Goal: Navigation & Orientation: Find specific page/section

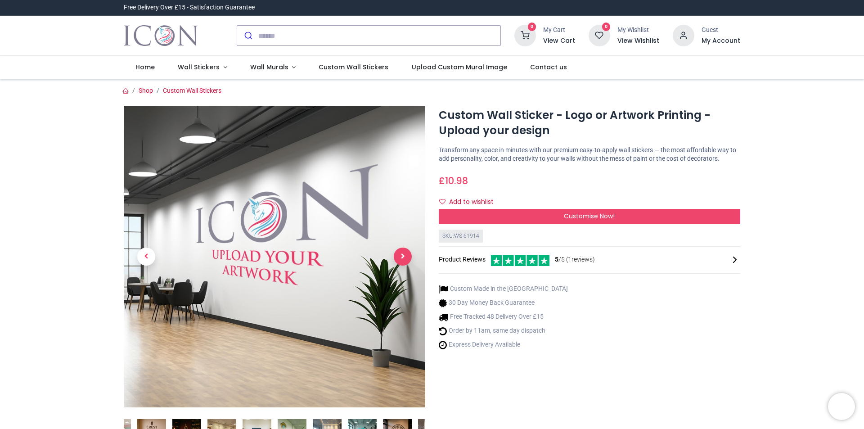
click at [406, 255] on span "Next" at bounding box center [403, 256] width 18 height 18
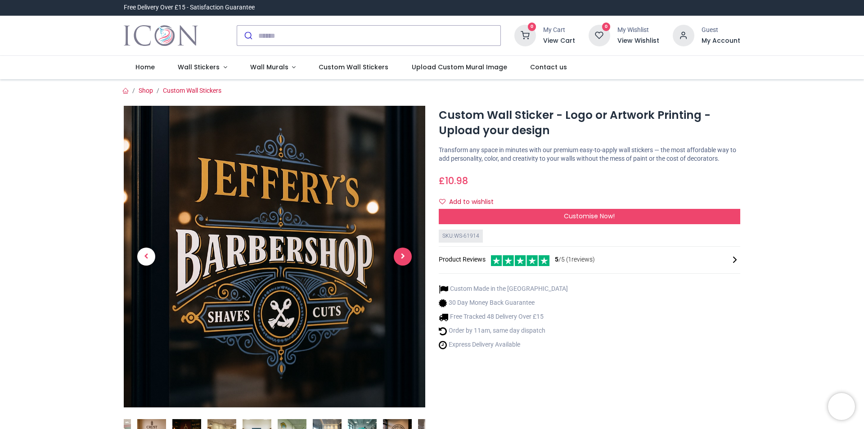
click at [402, 255] on span "Next" at bounding box center [403, 256] width 18 height 18
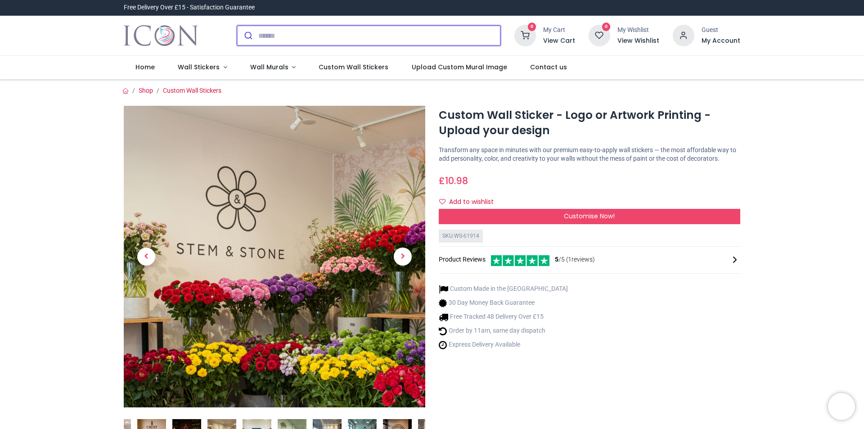
click at [296, 35] on input "search" at bounding box center [379, 36] width 242 height 20
click at [212, 64] on span "Wall Stickers" at bounding box center [199, 67] width 42 height 9
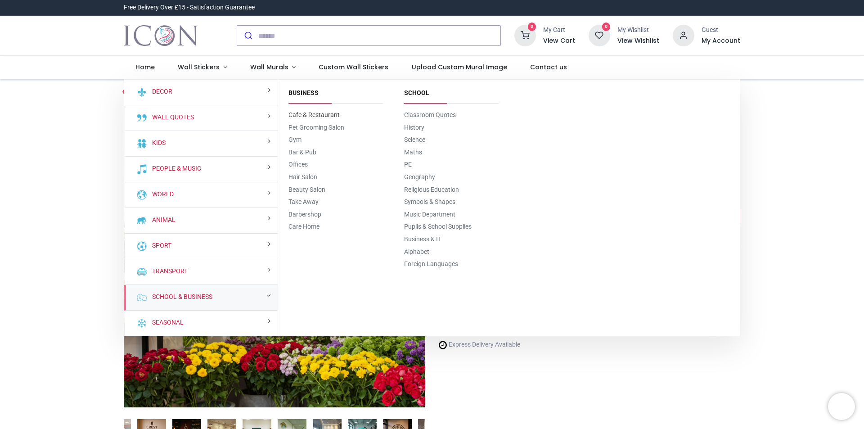
click at [309, 111] on link "Cafe & Restaurant" at bounding box center [313, 114] width 51 height 7
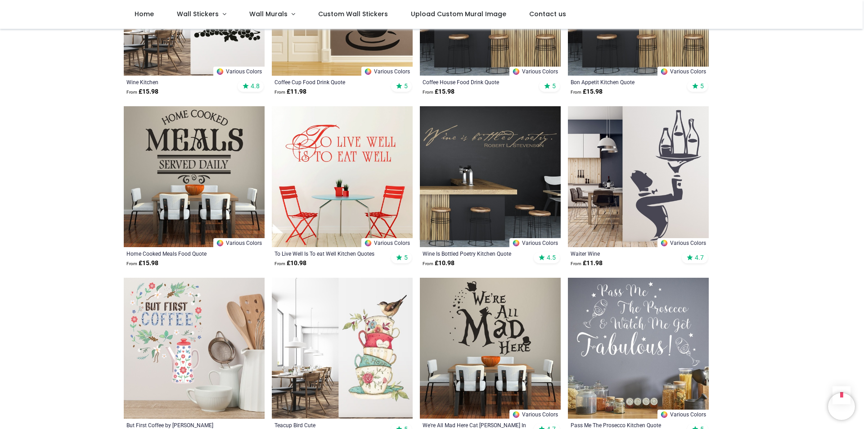
scroll to position [945, 0]
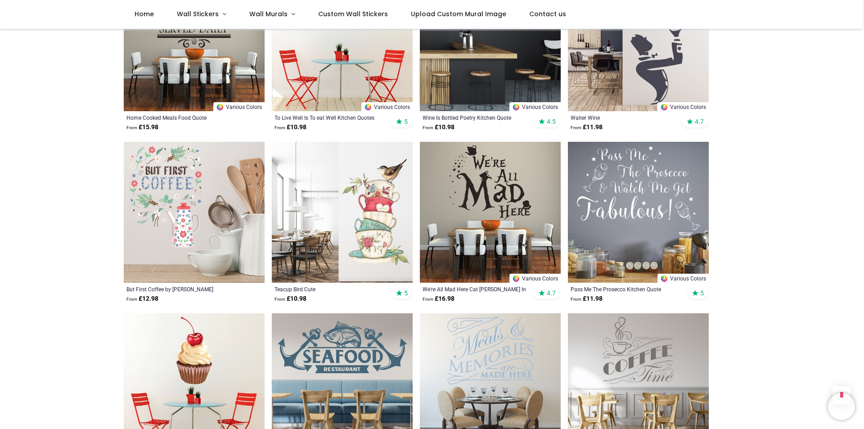
scroll to position [131, 0]
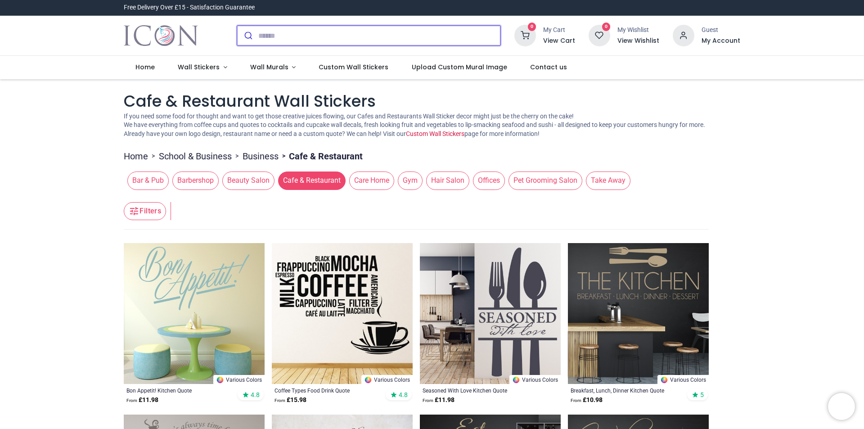
click at [268, 30] on input "search" at bounding box center [379, 36] width 242 height 20
type input "****"
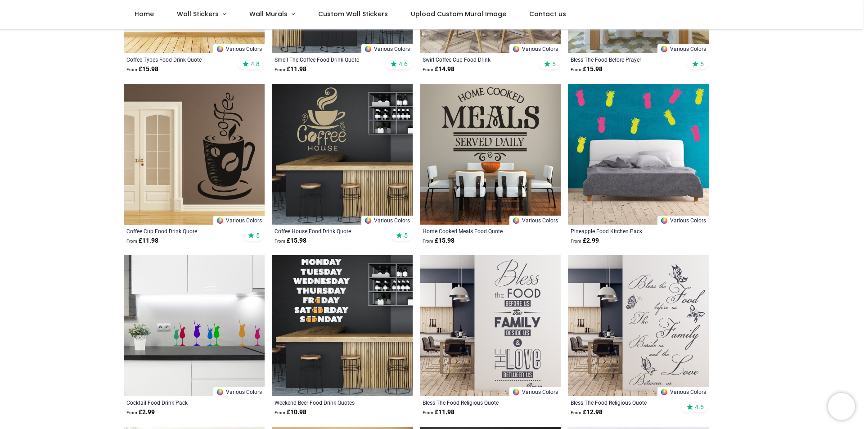
scroll to position [21, 0]
